Goal: Task Accomplishment & Management: Manage account settings

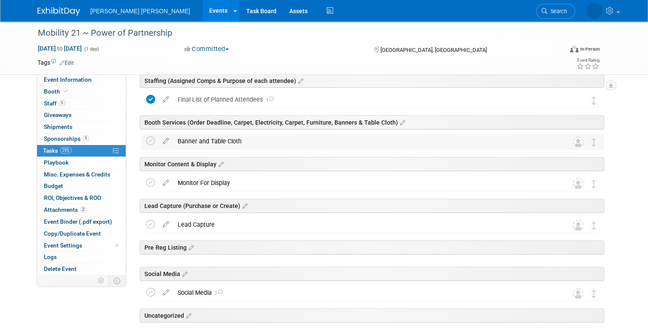
click at [225, 143] on div "Banner and Table Cloth" at bounding box center [364, 141] width 382 height 14
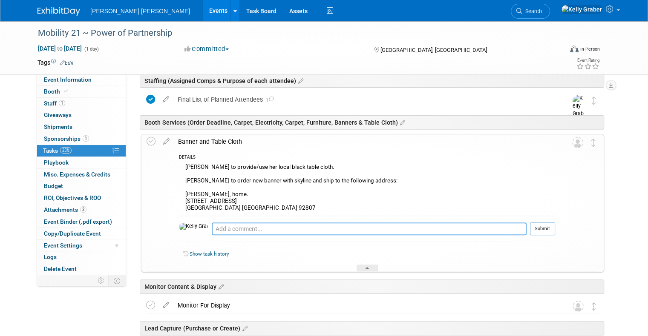
click at [228, 226] on textarea at bounding box center [369, 229] width 315 height 13
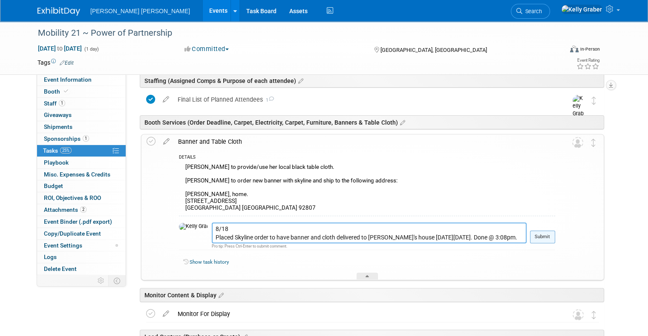
type textarea "8/18 Placed Skyline order to have banner and cloth delivered to [PERSON_NAME]'s…"
click at [555, 239] on button "Submit" at bounding box center [542, 237] width 25 height 13
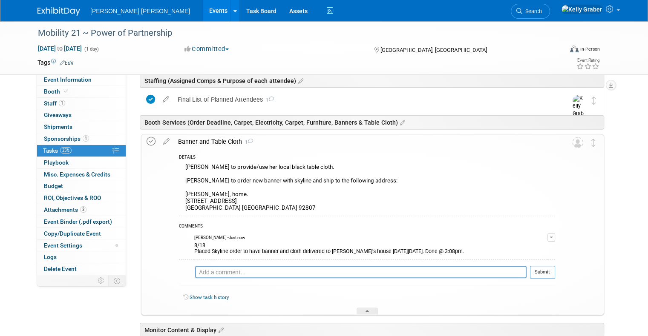
click at [147, 138] on icon at bounding box center [151, 141] width 9 height 9
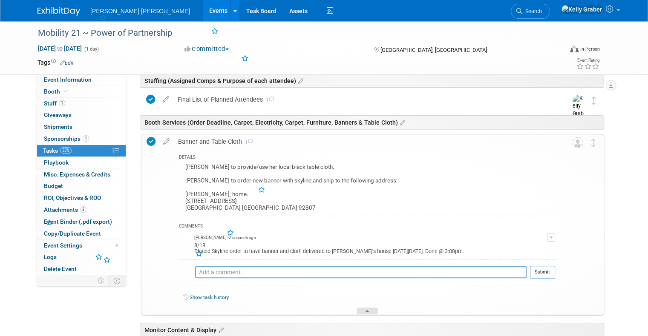
click at [373, 309] on div at bounding box center [367, 311] width 21 height 7
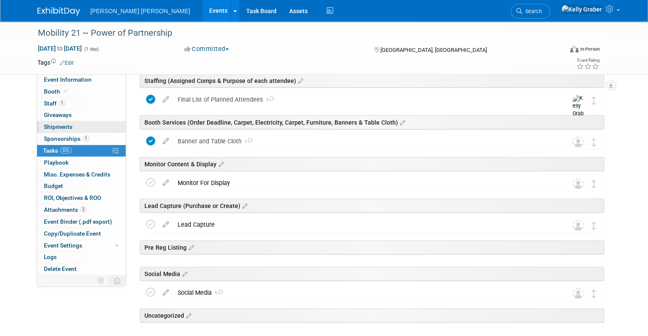
click at [60, 124] on span "Shipments 0" at bounding box center [58, 127] width 29 height 7
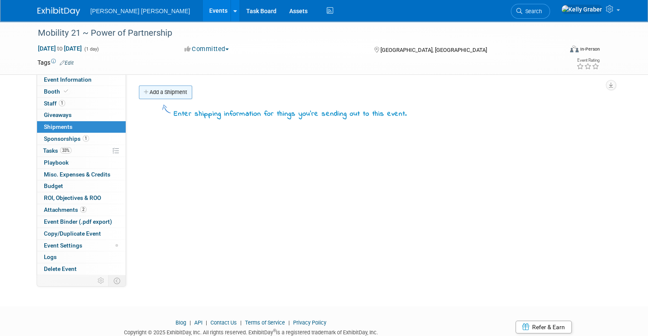
click at [169, 93] on link "Add a Shipment" at bounding box center [165, 93] width 53 height 14
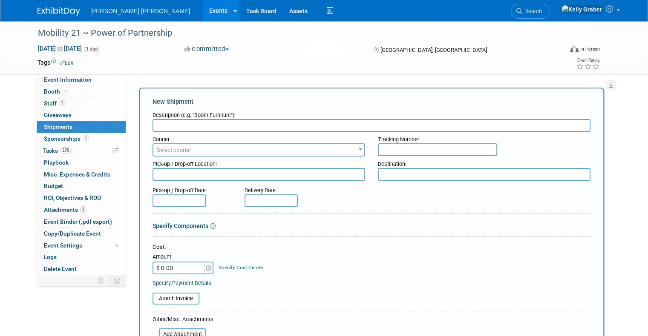
click at [190, 125] on input "text" at bounding box center [371, 125] width 438 height 13
type input "Skyline Banner & Cloth - Ship To"
click at [201, 147] on span "Select courier" at bounding box center [258, 150] width 211 height 12
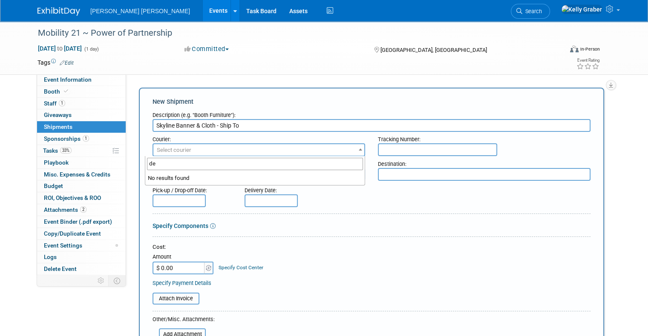
type input "d"
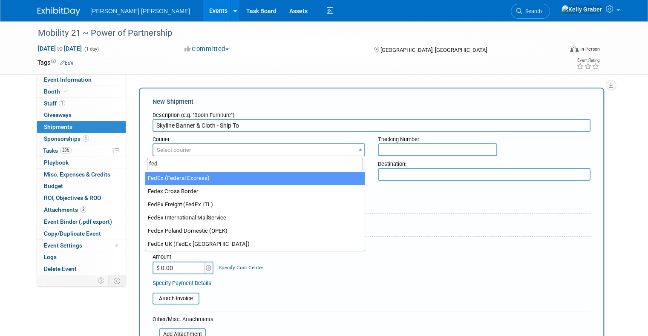
type input "fed"
select select "206"
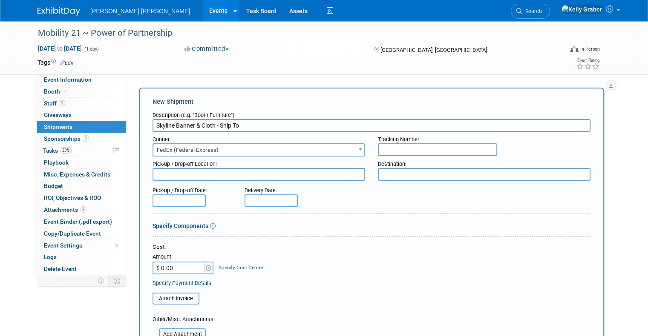
scroll to position [43, 0]
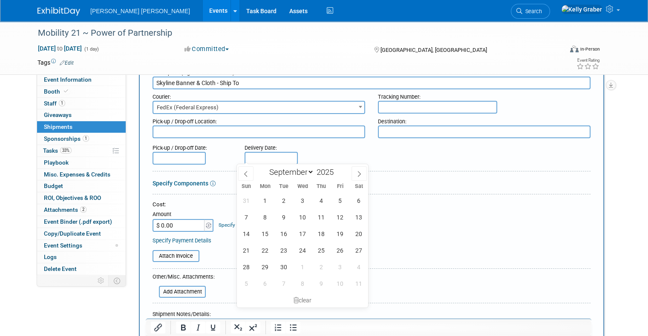
click at [252, 159] on input "text" at bounding box center [270, 158] width 53 height 13
click at [270, 218] on span "8" at bounding box center [264, 217] width 17 height 17
type input "[DATE]"
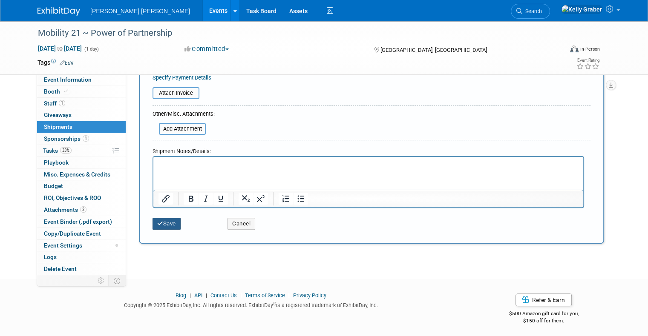
click at [167, 219] on button "Save" at bounding box center [166, 224] width 28 height 12
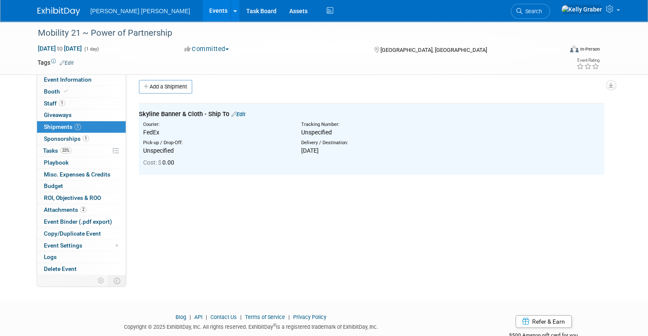
scroll to position [0, 0]
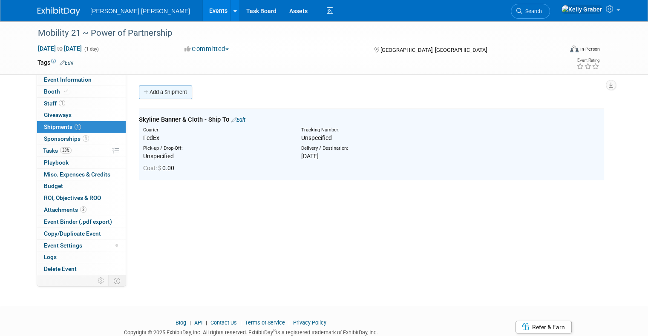
click at [151, 93] on link "Add a Shipment" at bounding box center [165, 93] width 53 height 14
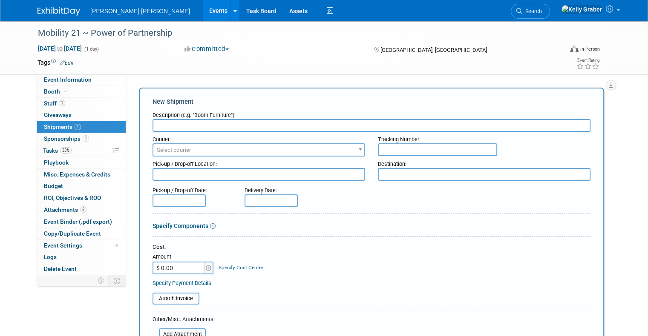
click at [172, 126] on input "text" at bounding box center [371, 125] width 438 height 13
type input "Skyline Banner and Cloth - Return Shipment"
click at [180, 150] on span "Select courier" at bounding box center [174, 150] width 35 height 6
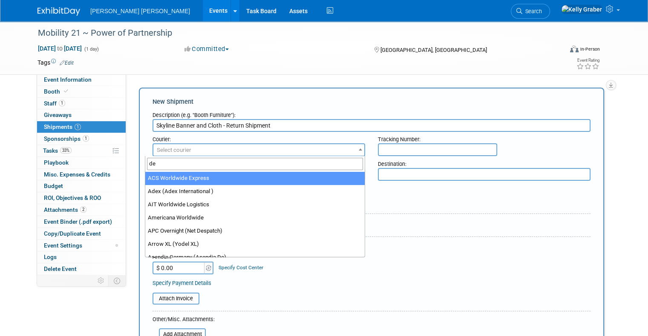
type input "d"
type input "fed"
select select "206"
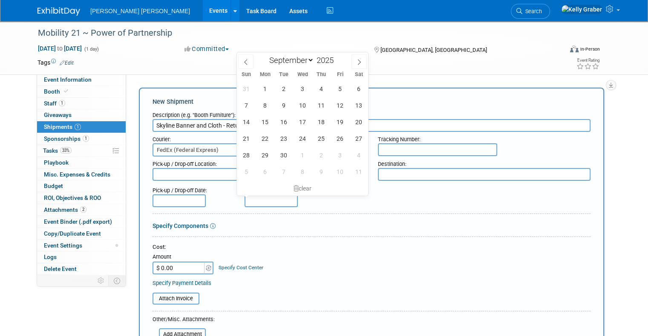
click at [264, 201] on input "text" at bounding box center [270, 201] width 53 height 13
click at [339, 120] on span "19" at bounding box center [339, 122] width 17 height 17
type input "[DATE]"
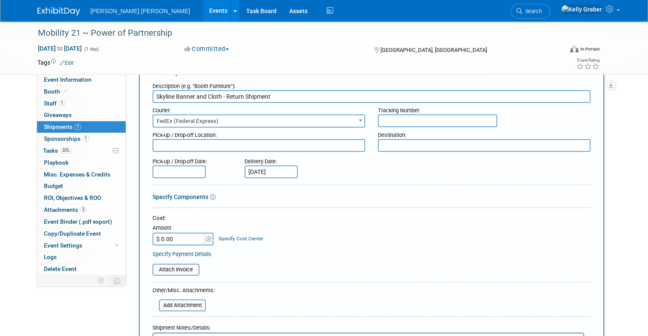
scroll to position [128, 0]
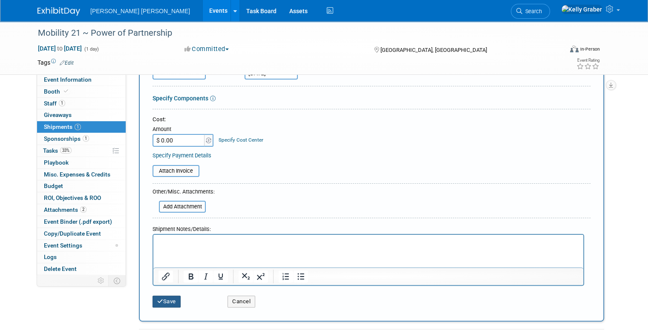
click at [168, 296] on button "Save" at bounding box center [166, 302] width 28 height 12
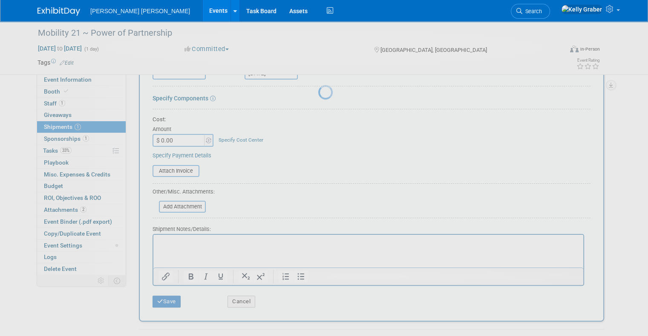
scroll to position [29, 0]
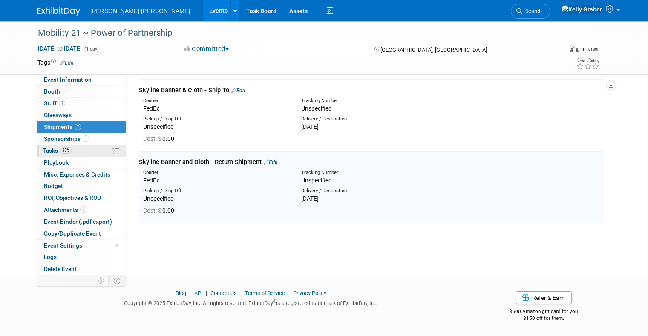
click at [52, 152] on span "Tasks 33%" at bounding box center [57, 150] width 29 height 7
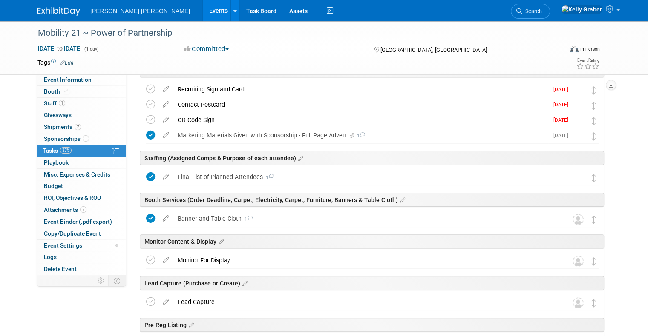
scroll to position [213, 0]
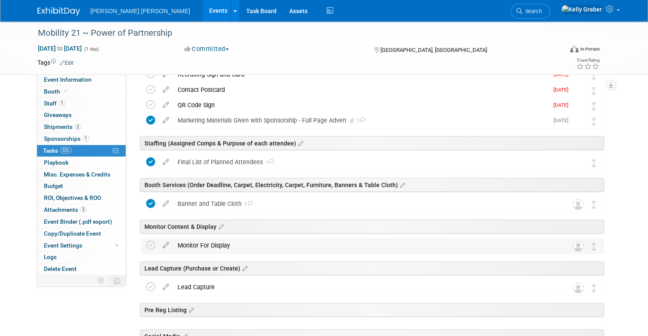
click at [204, 240] on div "Monitor For Display" at bounding box center [364, 246] width 382 height 14
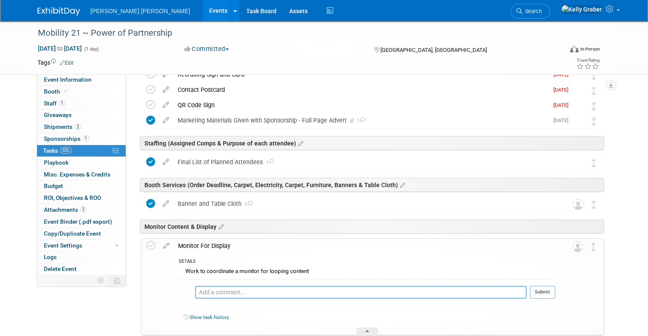
click at [237, 291] on textarea at bounding box center [360, 292] width 331 height 13
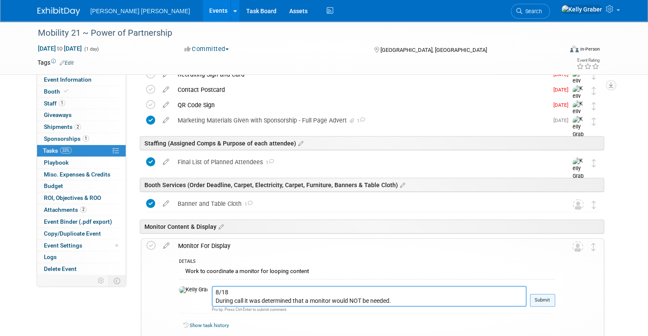
type textarea "8/18 During call it was determined that a monitor would NOT be needed."
click at [546, 299] on button "Submit" at bounding box center [542, 300] width 25 height 13
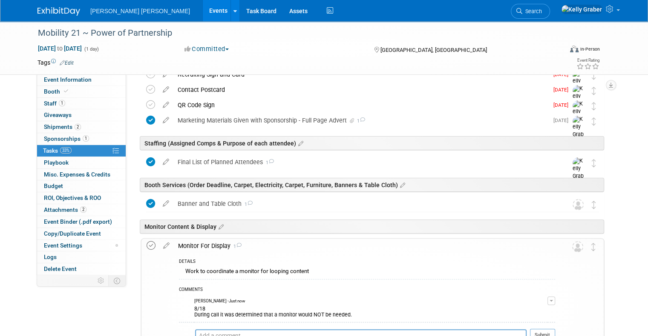
click at [147, 244] on icon at bounding box center [151, 246] width 9 height 9
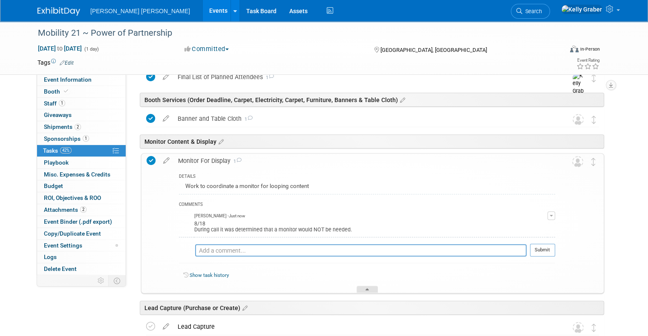
click at [362, 290] on div at bounding box center [367, 289] width 21 height 7
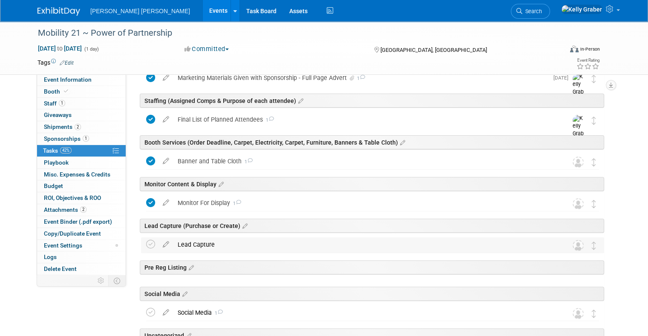
scroll to position [256, 0]
